Goal: Information Seeking & Learning: Learn about a topic

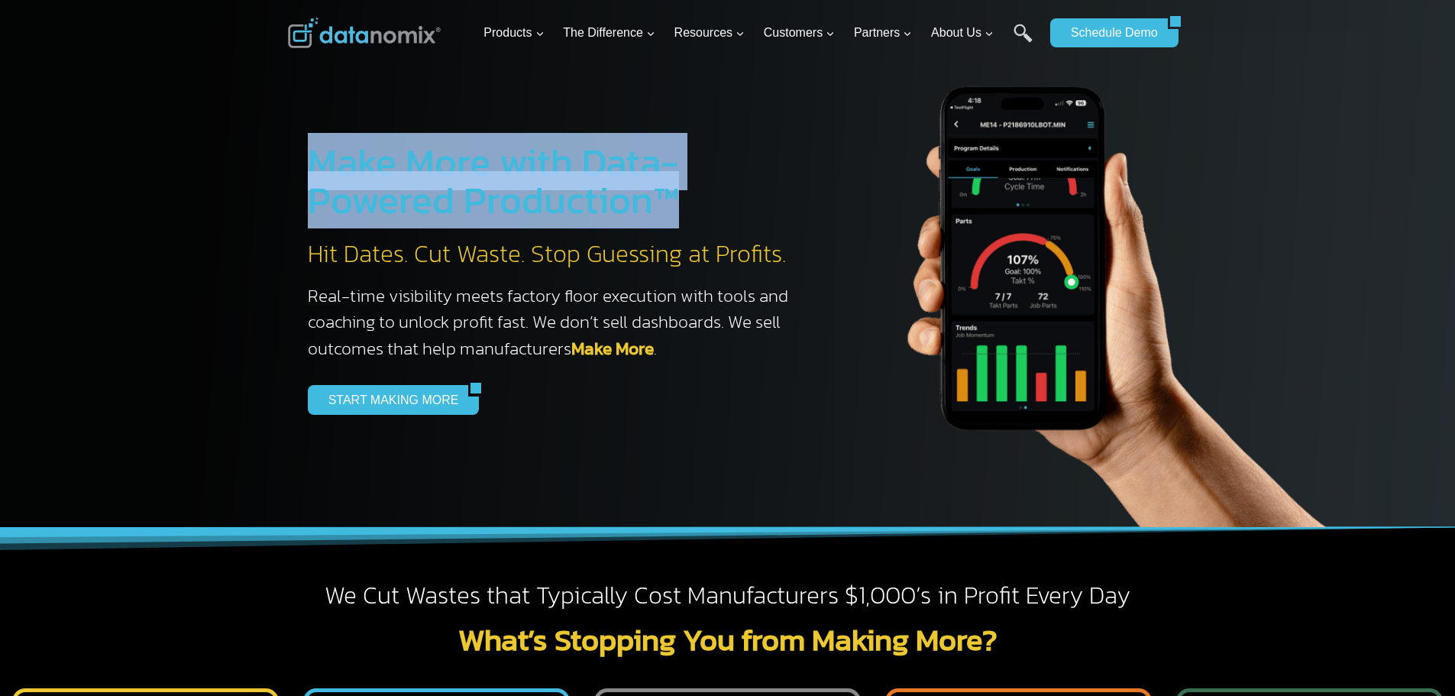
drag, startPoint x: 315, startPoint y: 165, endPoint x: 677, endPoint y: 209, distance: 364.6
click at [677, 209] on h1 "Make More with Data-Powered Production™" at bounding box center [556, 181] width 496 height 76
copy h1 "Make More with Data-Powered Production™"
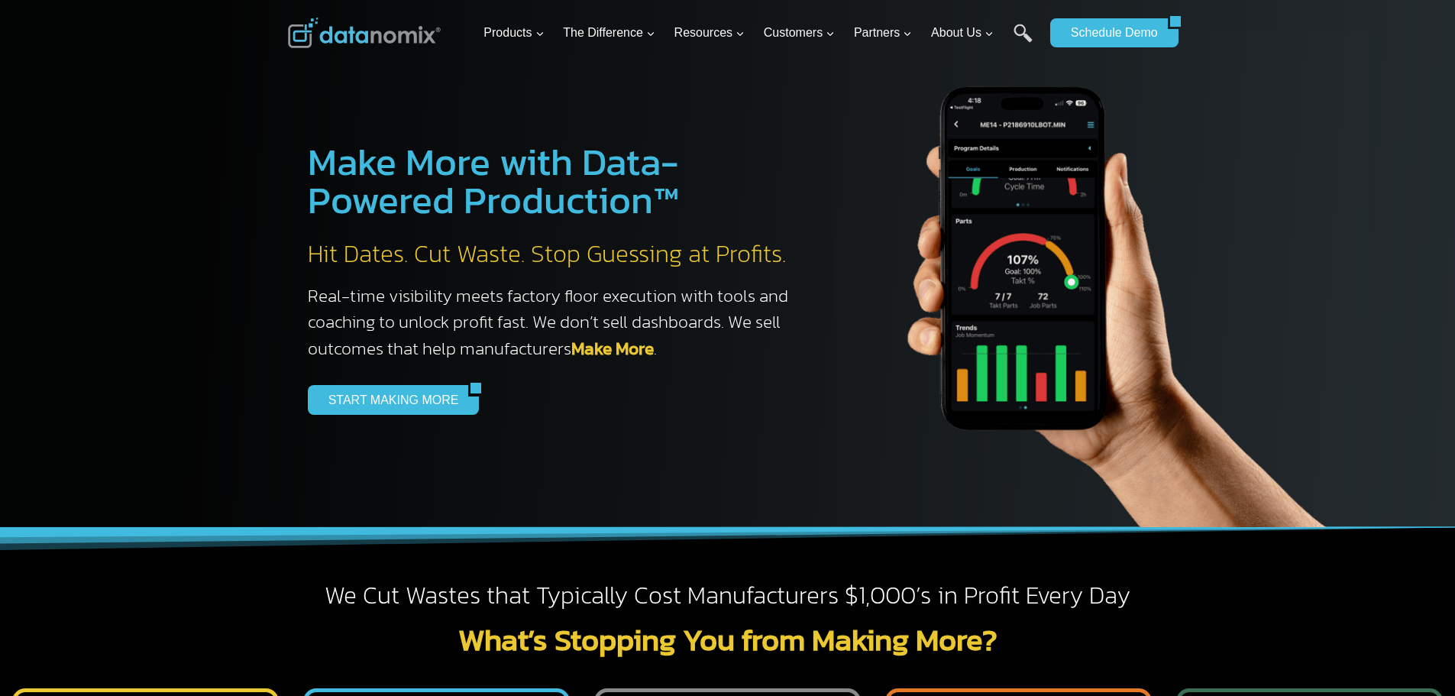
click at [352, 259] on h2 "Hit Dates. Cut Waste. Stop Guessing at Profits." at bounding box center [556, 254] width 496 height 32
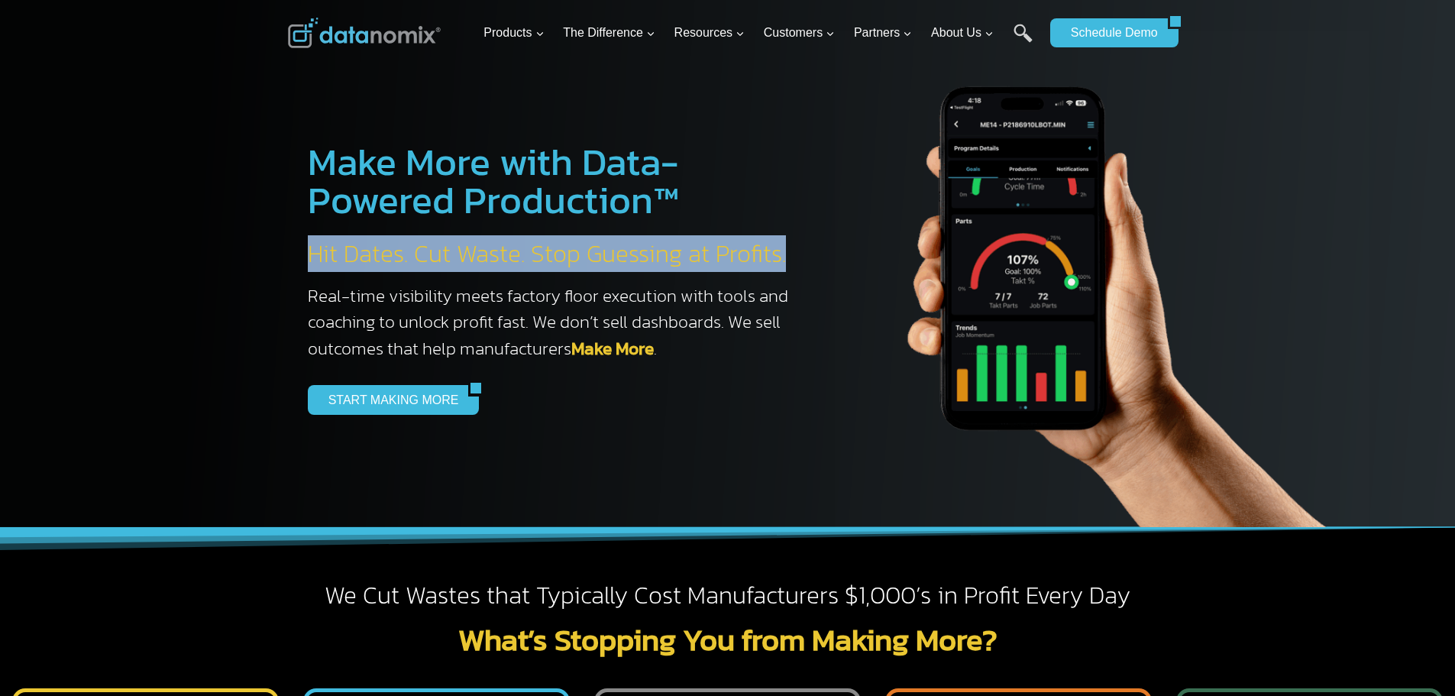
drag, startPoint x: 312, startPoint y: 252, endPoint x: 782, endPoint y: 254, distance: 469.7
click at [782, 254] on h2 "Hit Dates. Cut Waste. Stop Guessing at Profits." at bounding box center [556, 254] width 496 height 32
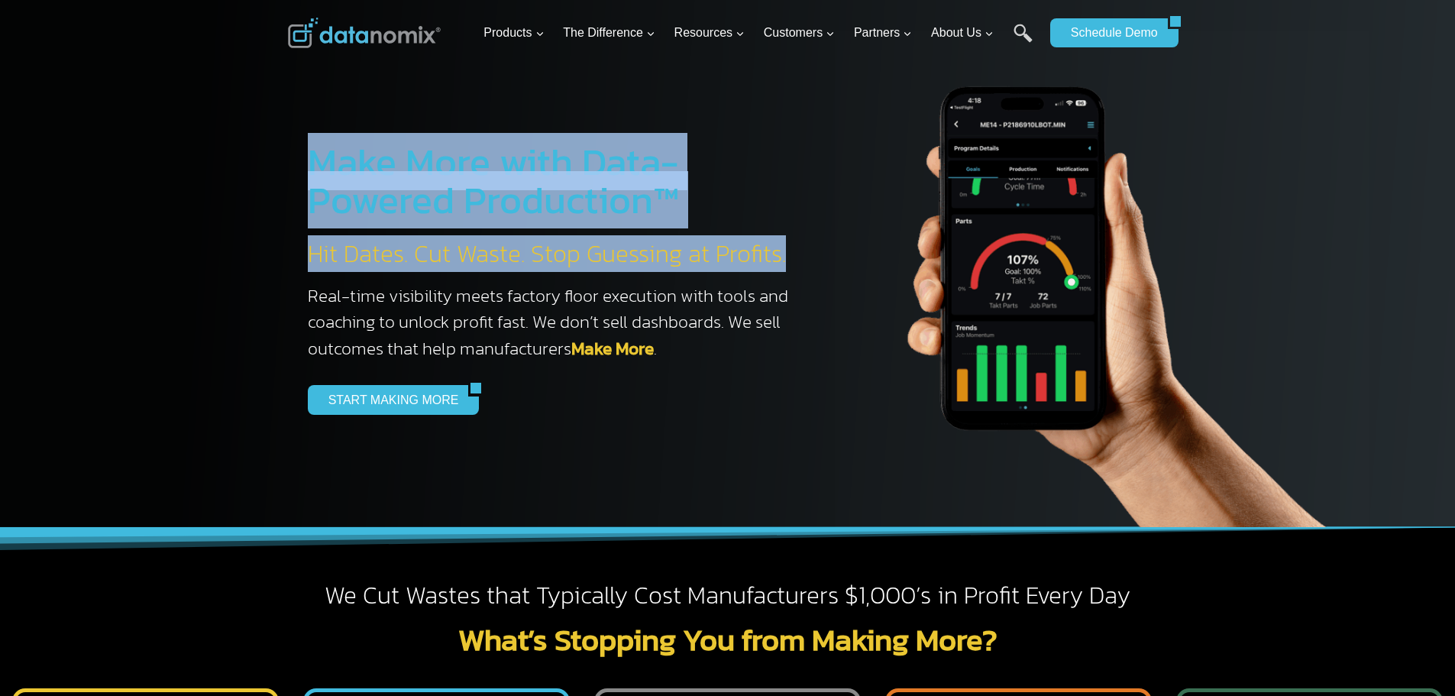
drag, startPoint x: 304, startPoint y: 154, endPoint x: 794, endPoint y: 254, distance: 499.5
click at [794, 254] on div "Make More with Data-Powered Production™ Hit Dates. Cut Waste. Stop Guessing at …" at bounding box center [537, 279] width 535 height 348
copy div "Make More with Data-Powered Production™ Hit Dates. Cut Waste. Stop Guessing at …"
drag, startPoint x: 455, startPoint y: 183, endPoint x: 380, endPoint y: 179, distance: 74.9
click at [380, 179] on h1 "Make More with Data-Powered Production™" at bounding box center [556, 181] width 496 height 76
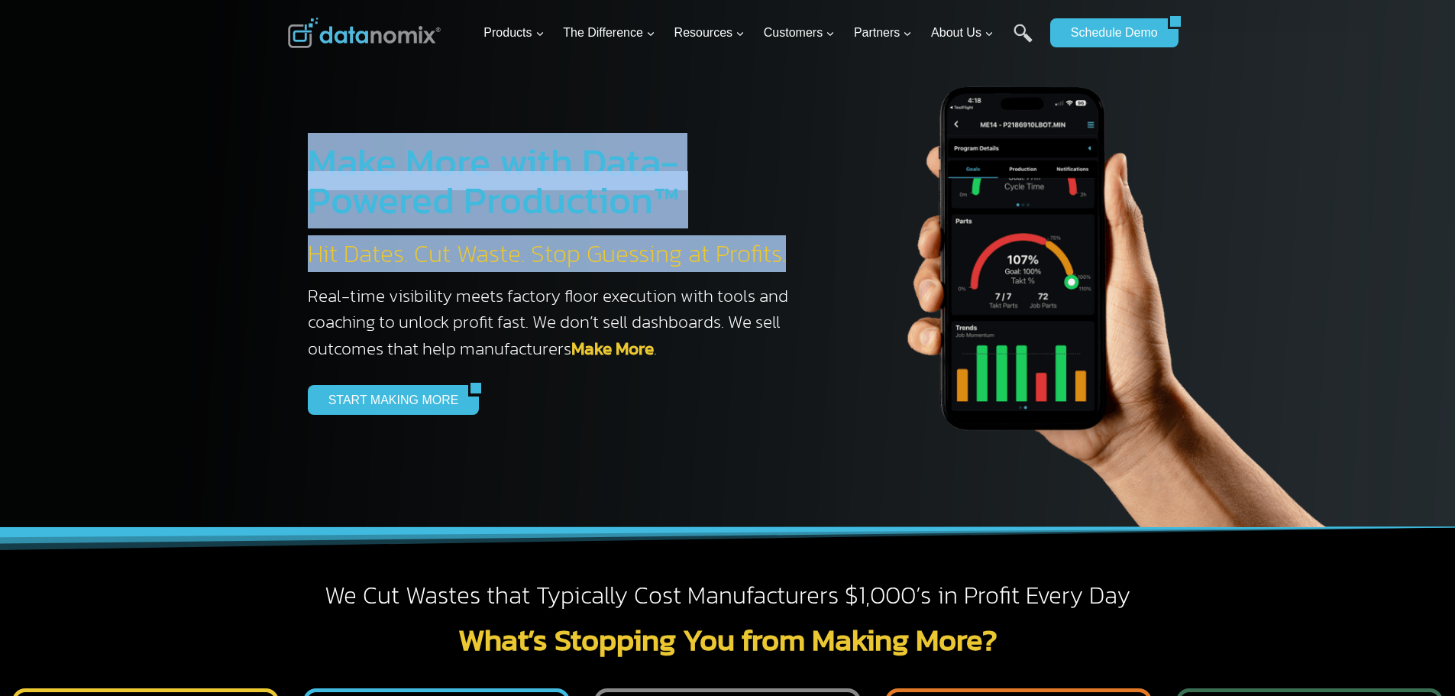
drag, startPoint x: 305, startPoint y: 160, endPoint x: 799, endPoint y: 259, distance: 503.3
click at [799, 259] on div "Make More with Data-Powered Production™ Hit Dates. Cut Waste. Stop Guessing at …" at bounding box center [537, 279] width 535 height 348
copy div "Make More with Data-Powered Production™ Hit Dates. Cut Waste. Stop Guessing at …"
